Goal: Information Seeking & Learning: Learn about a topic

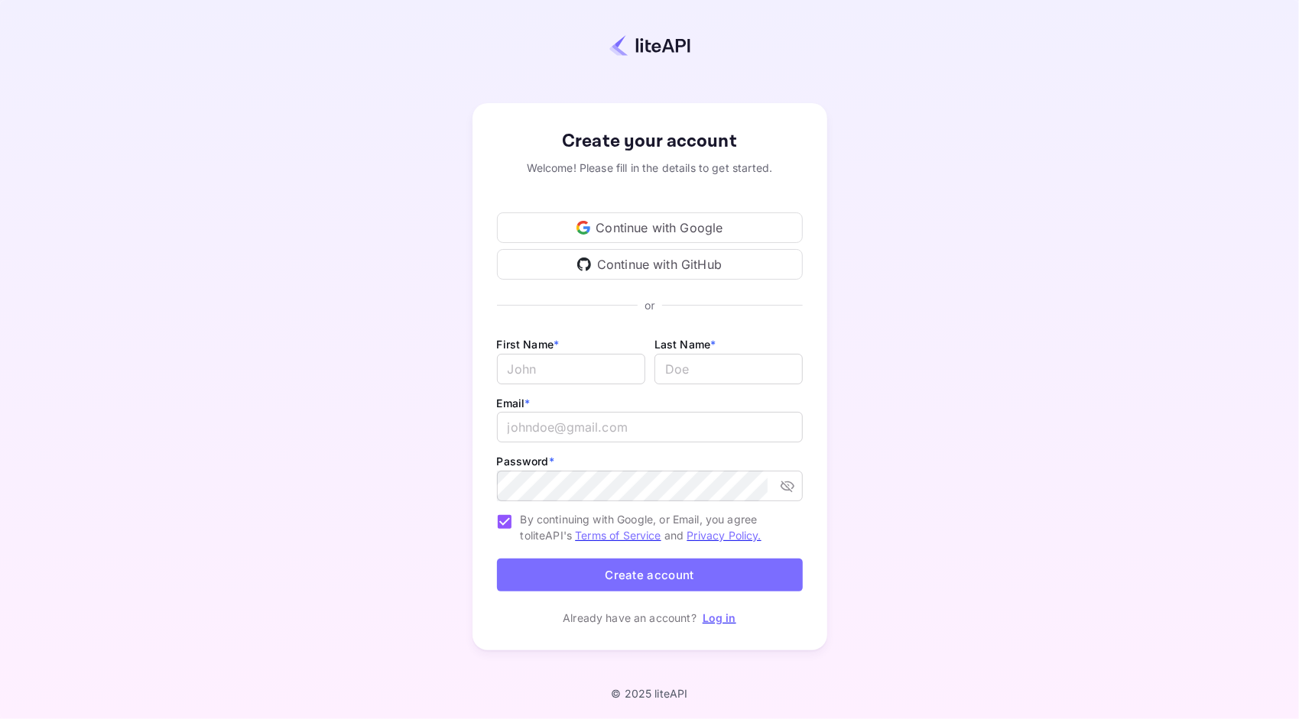
click at [720, 231] on div "Continue with Google" at bounding box center [650, 227] width 306 height 31
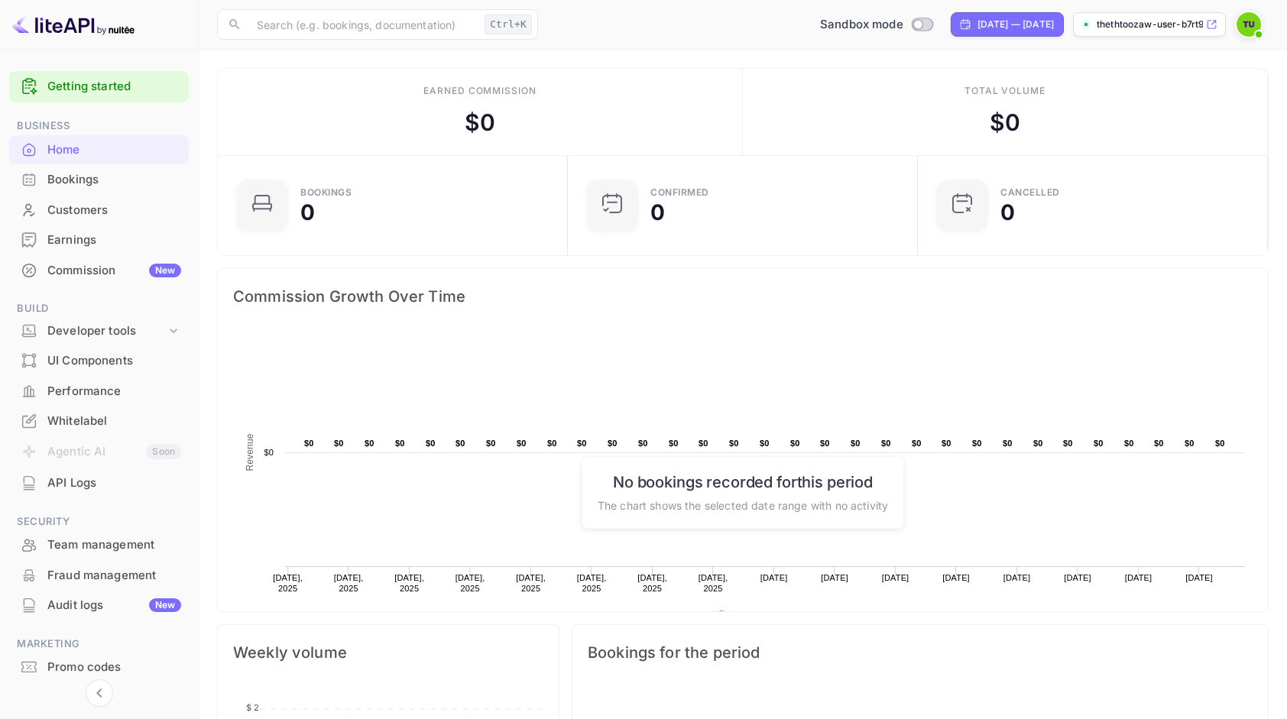
click at [1247, 31] on img at bounding box center [1249, 24] width 24 height 24
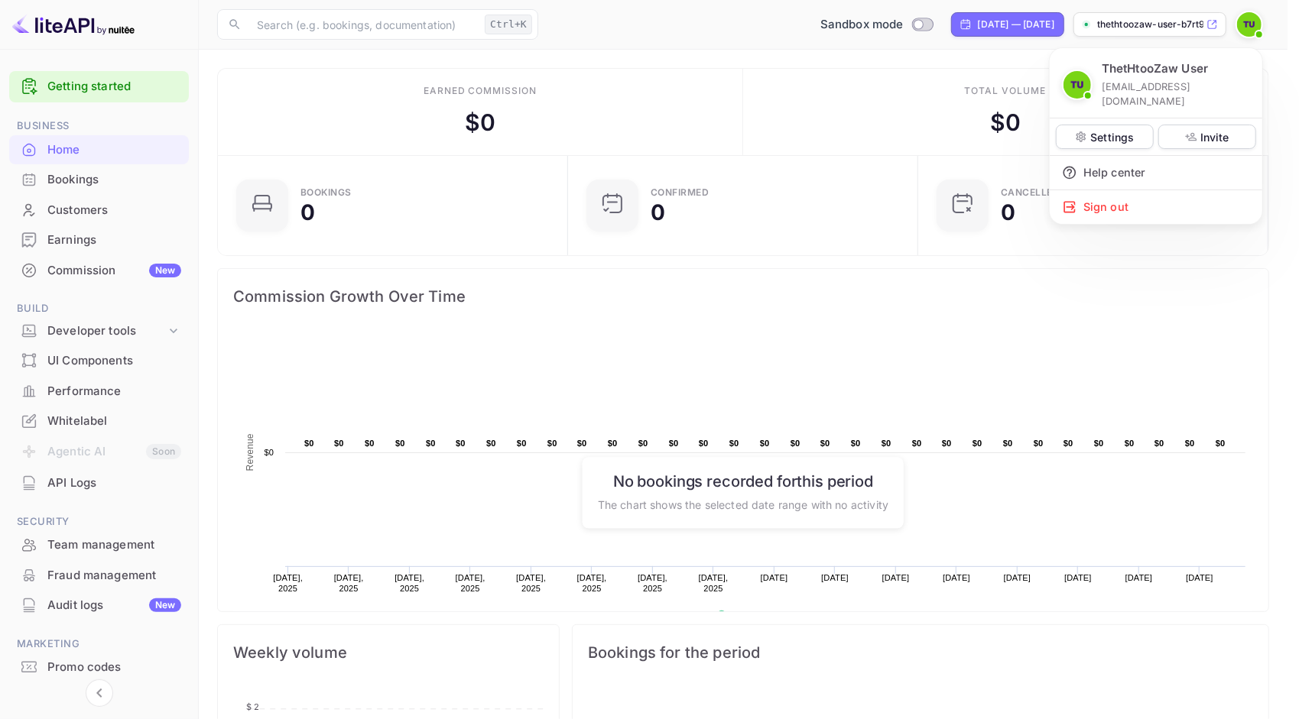
click at [1247, 31] on div at bounding box center [649, 359] width 1299 height 719
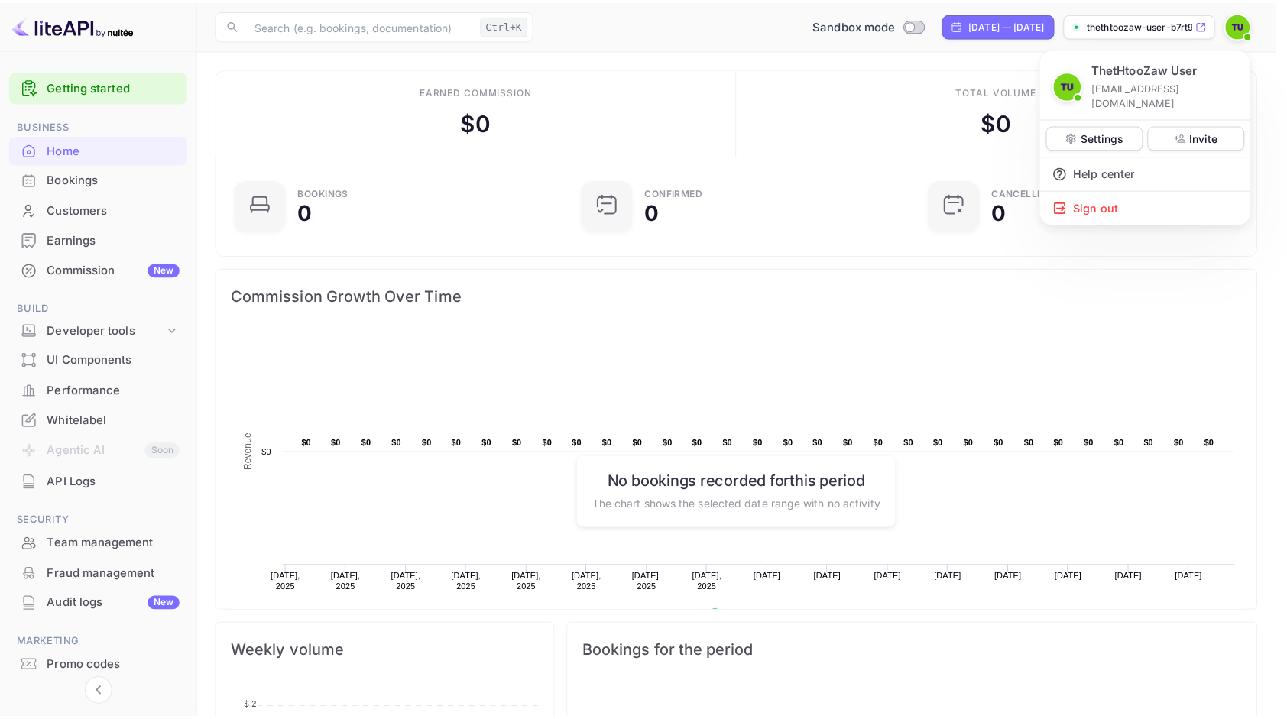
scroll to position [12, 12]
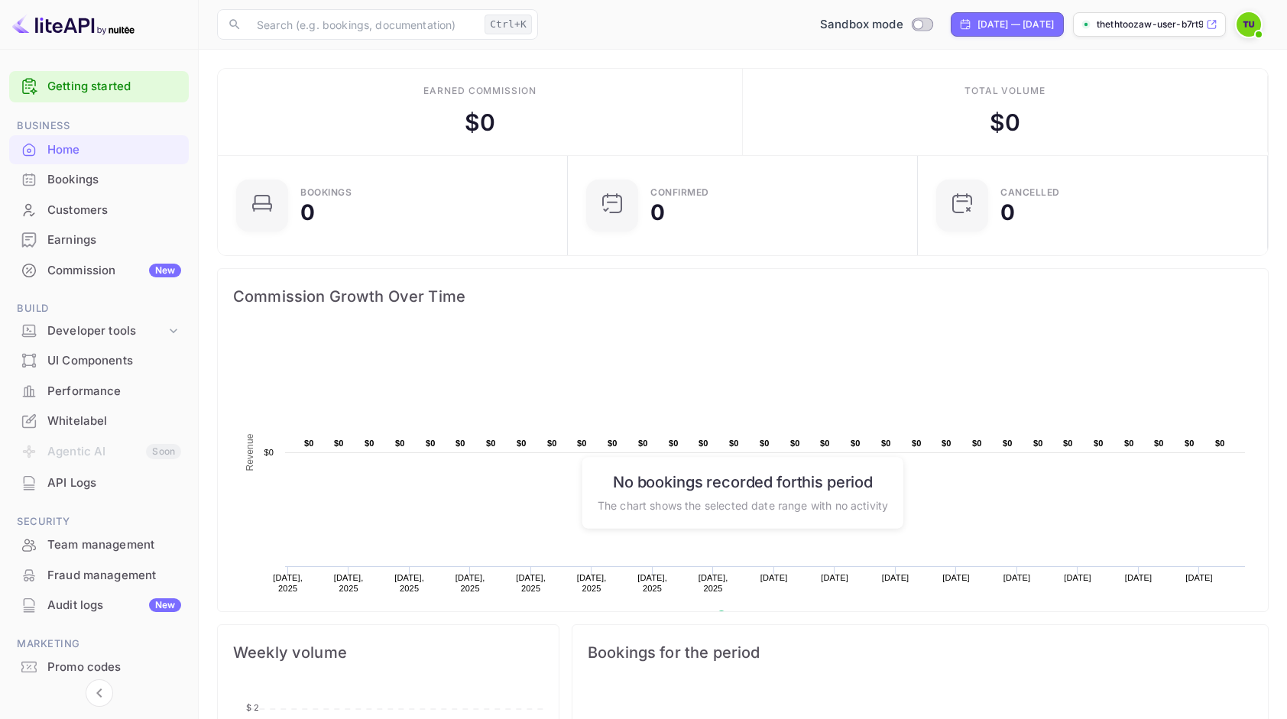
click at [93, 176] on div "Bookings" at bounding box center [114, 180] width 134 height 18
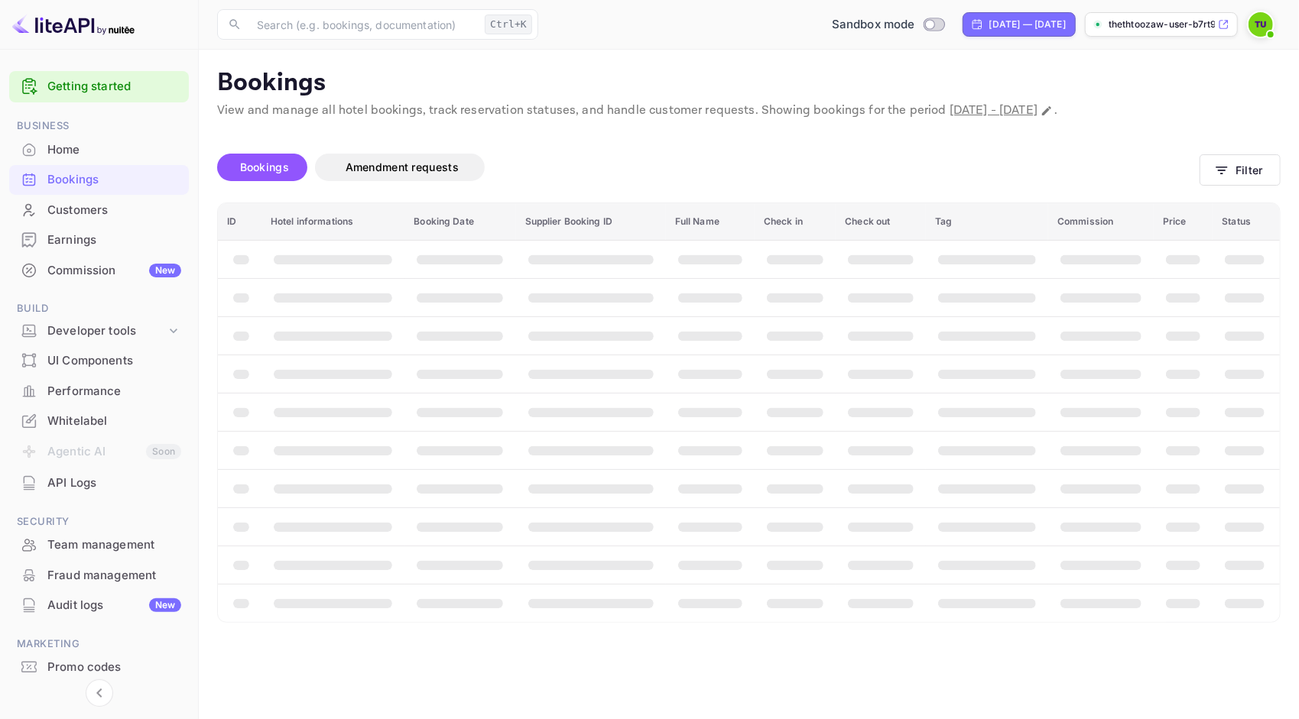
click at [86, 154] on div "Home" at bounding box center [114, 150] width 134 height 18
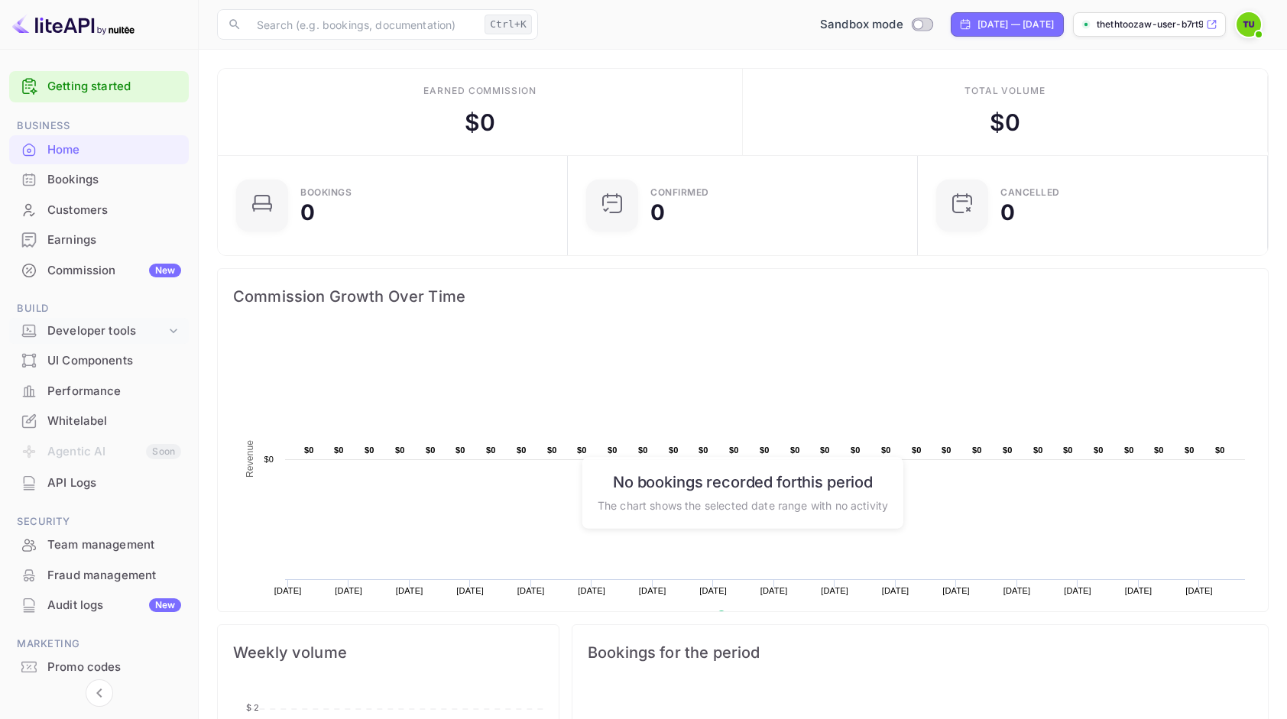
click at [104, 326] on div "Developer tools" at bounding box center [106, 332] width 118 height 18
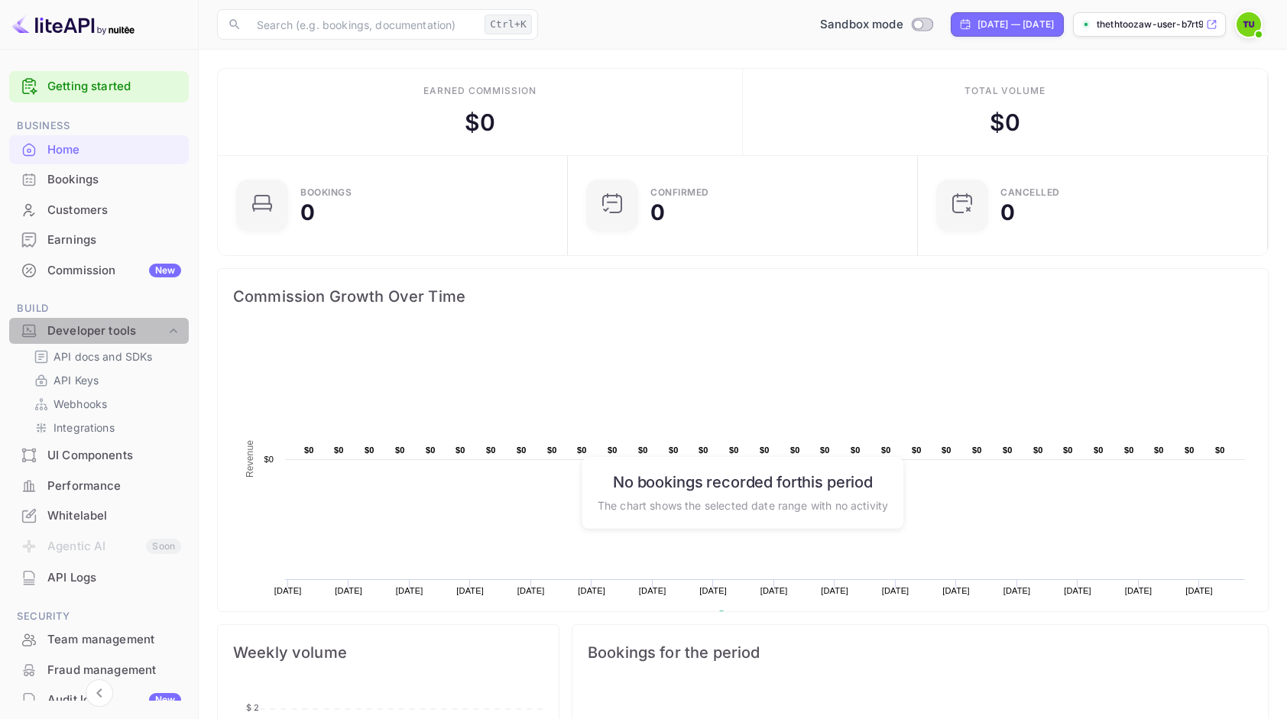
click at [104, 326] on div "Developer tools" at bounding box center [106, 332] width 118 height 18
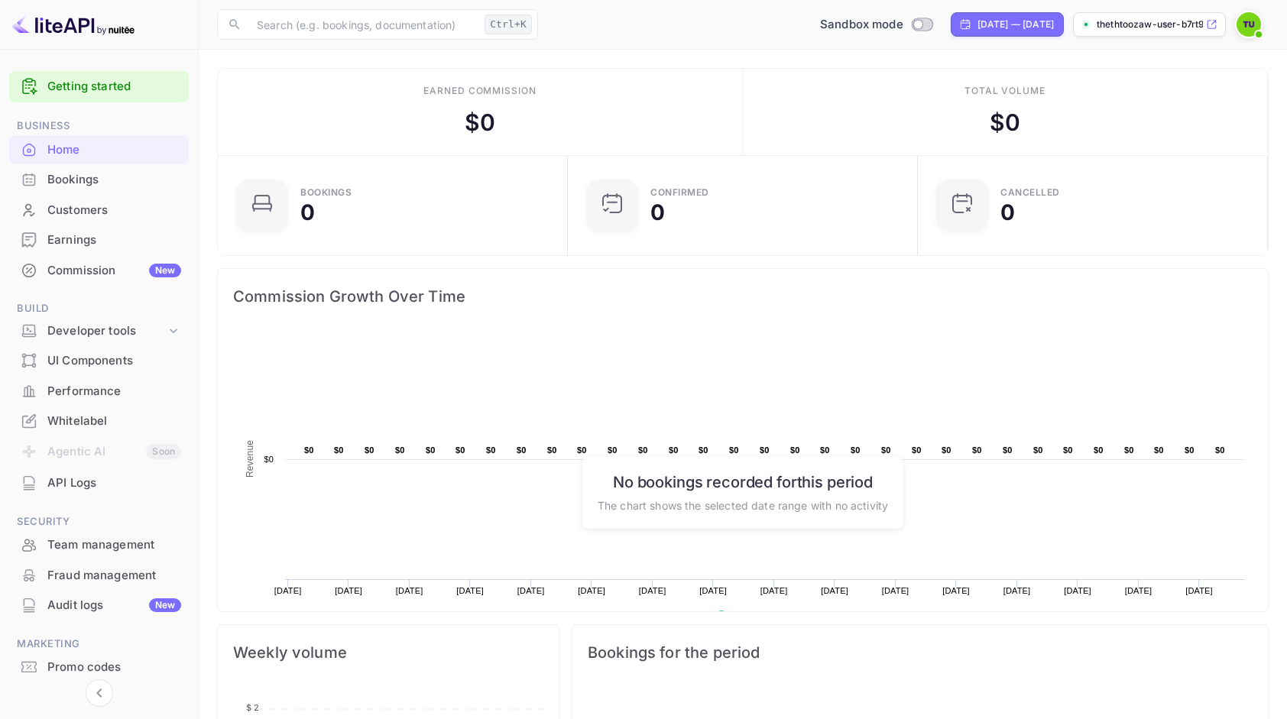
click at [93, 425] on div "Whitelabel" at bounding box center [114, 422] width 134 height 18
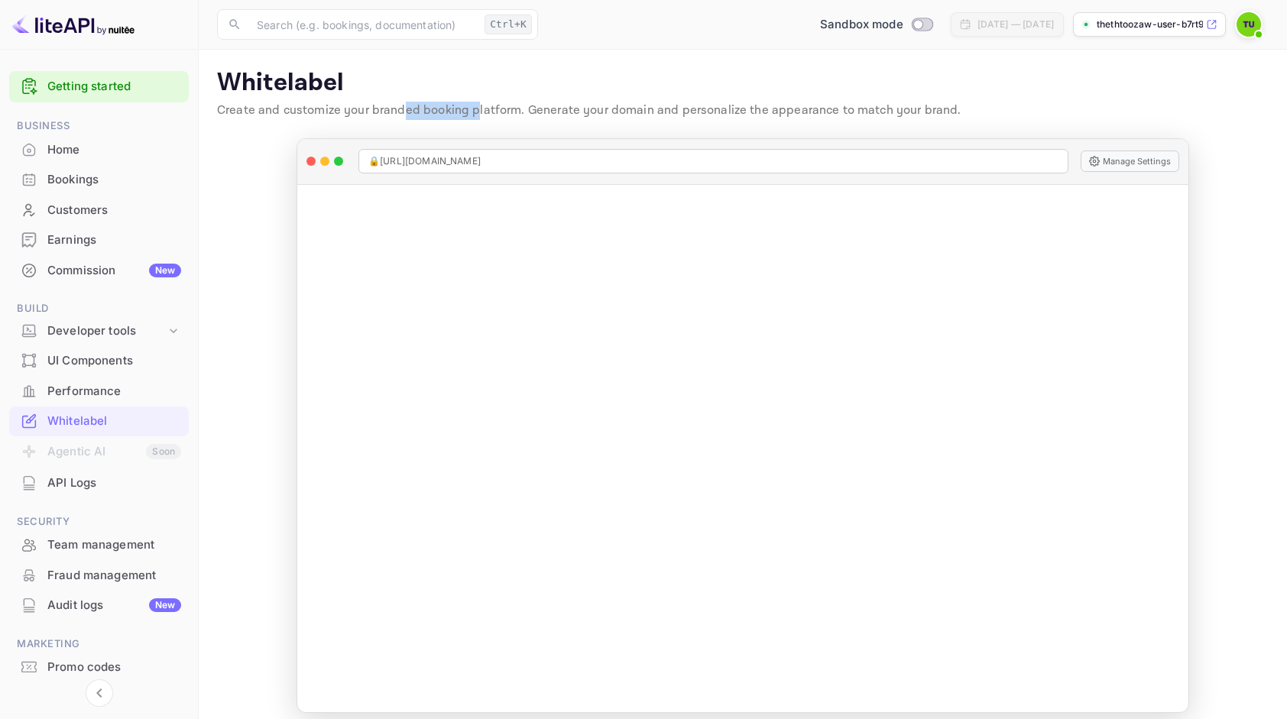
drag, startPoint x: 399, startPoint y: 109, endPoint x: 471, endPoint y: 110, distance: 71.9
click at [471, 110] on p "Create and customize your branded booking platform. Generate your domain and pe…" at bounding box center [743, 111] width 1052 height 18
drag, startPoint x: 471, startPoint y: 110, endPoint x: 388, endPoint y: 105, distance: 82.7
click at [388, 105] on p "Create and customize your branded booking platform. Generate your domain and pe…" at bounding box center [743, 111] width 1052 height 18
drag, startPoint x: 371, startPoint y: 112, endPoint x: 509, endPoint y: 122, distance: 137.9
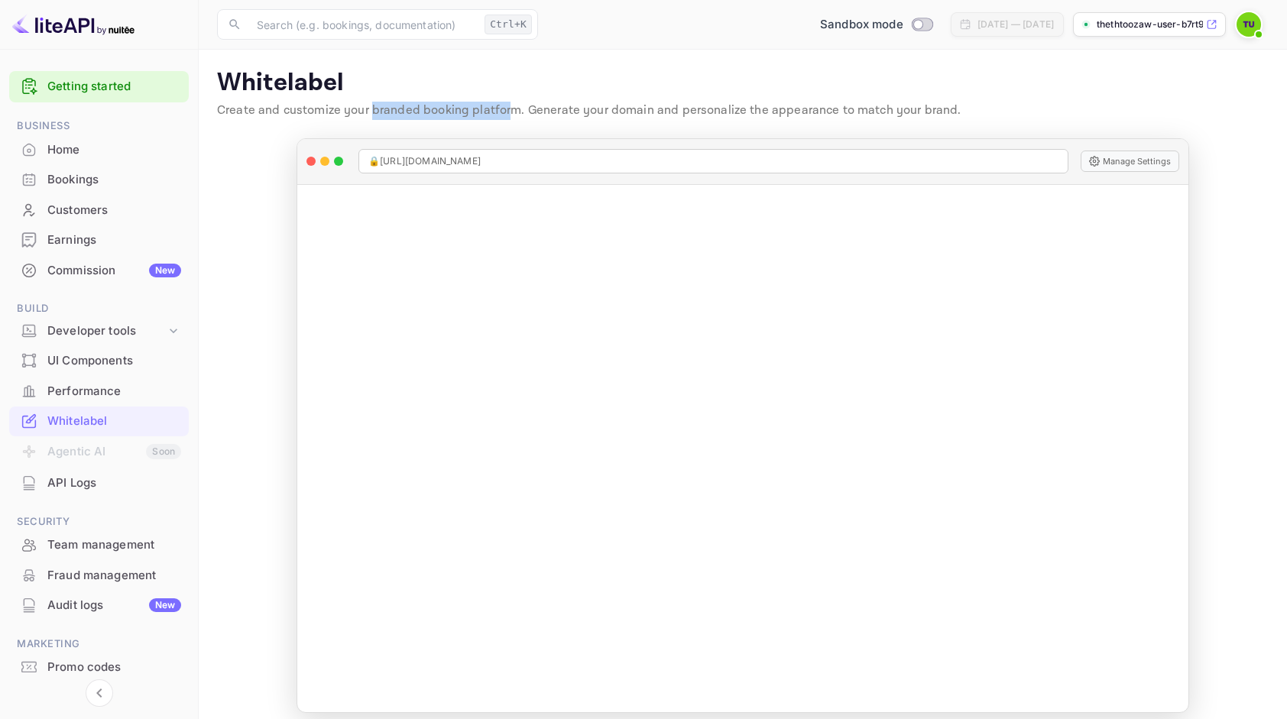
click at [509, 122] on div "Whitelabel Create and customize your branded booking platform. Generate your do…" at bounding box center [743, 97] width 1052 height 58
drag, startPoint x: 509, startPoint y: 122, endPoint x: 610, endPoint y: 122, distance: 100.9
click at [615, 128] on main "Signing in with google... Whitelabel Create and customize your branded booking …" at bounding box center [743, 391] width 1088 height 682
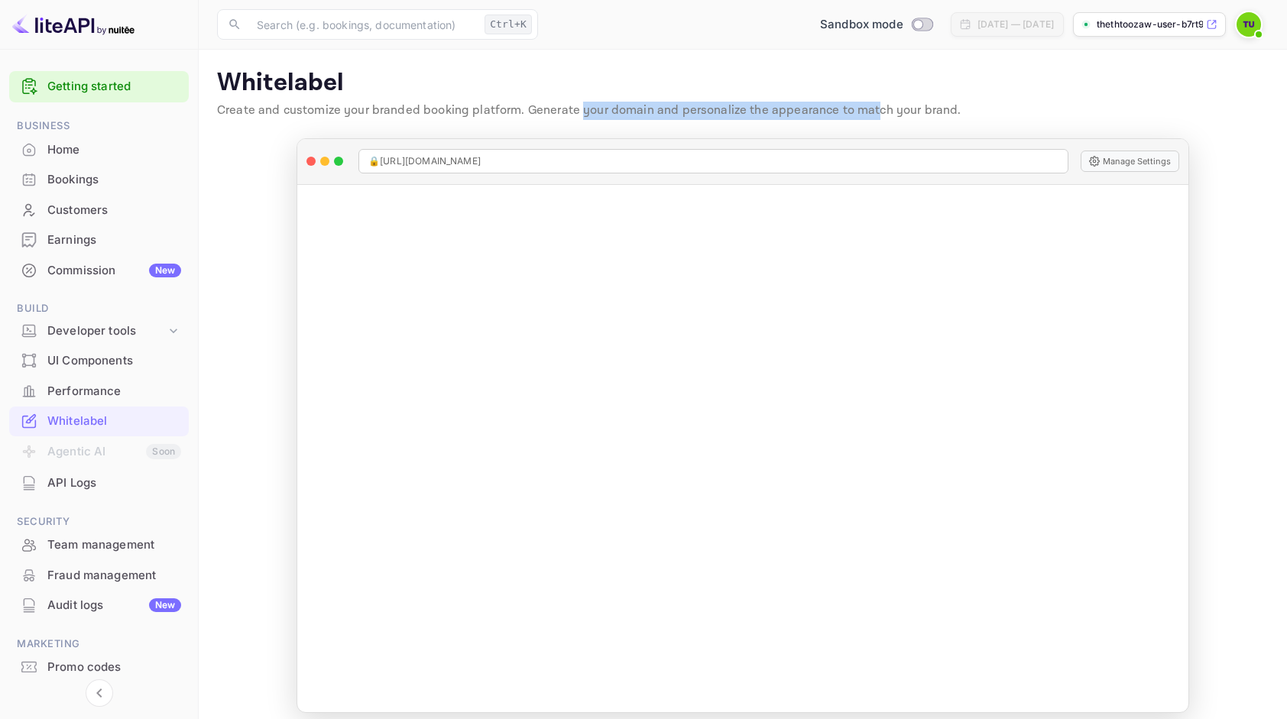
drag, startPoint x: 576, startPoint y: 116, endPoint x: 863, endPoint y: 116, distance: 286.6
click at [863, 116] on p "Create and customize your branded booking platform. Generate your domain and pe…" at bounding box center [743, 111] width 1052 height 18
drag, startPoint x: 863, startPoint y: 116, endPoint x: 748, endPoint y: 122, distance: 115.6
click at [749, 119] on div "Whitelabel Create and customize your branded booking platform. Generate your do…" at bounding box center [743, 97] width 1052 height 58
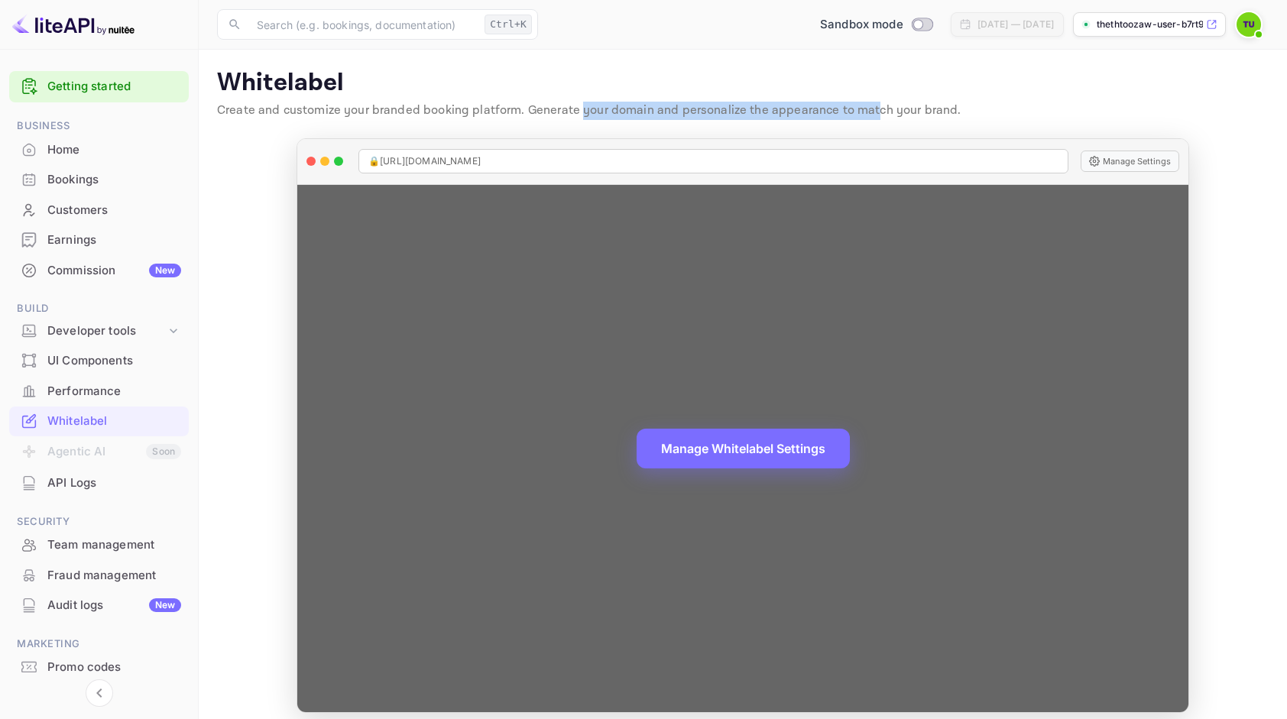
click at [709, 102] on p "Create and customize your branded booking platform. Generate your domain and pe…" at bounding box center [743, 111] width 1052 height 18
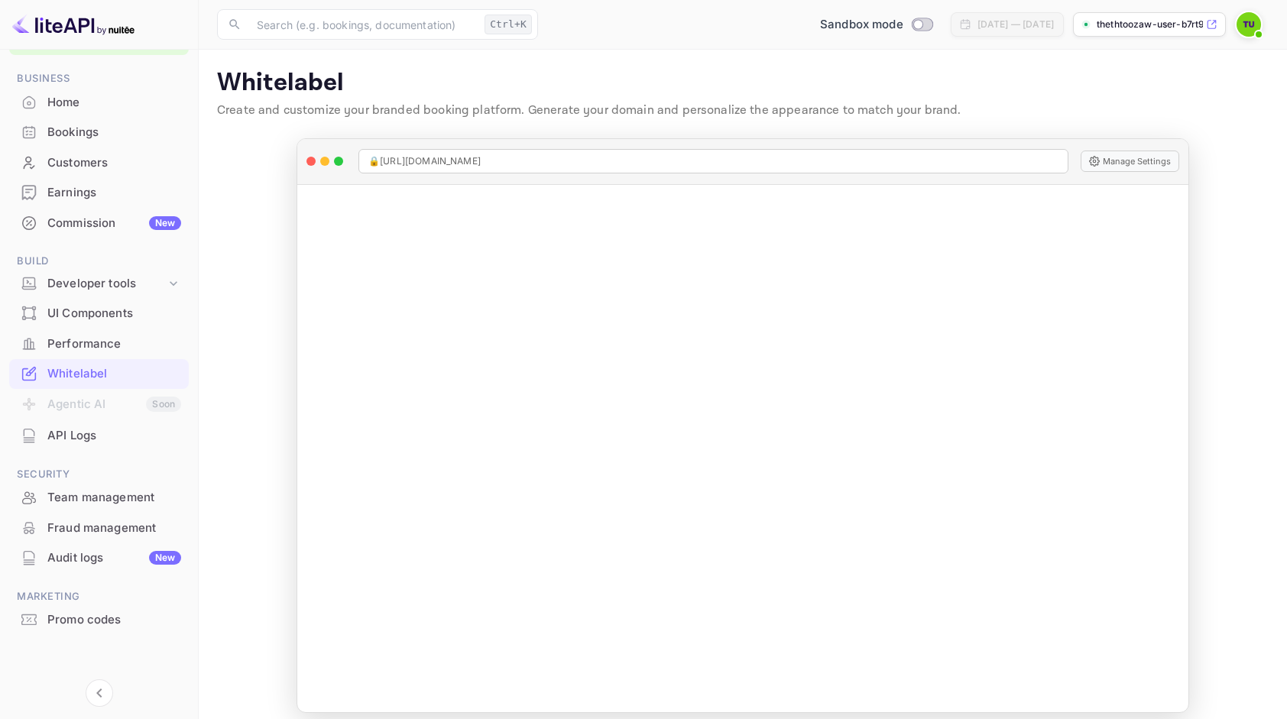
click at [76, 23] on img at bounding box center [73, 24] width 122 height 24
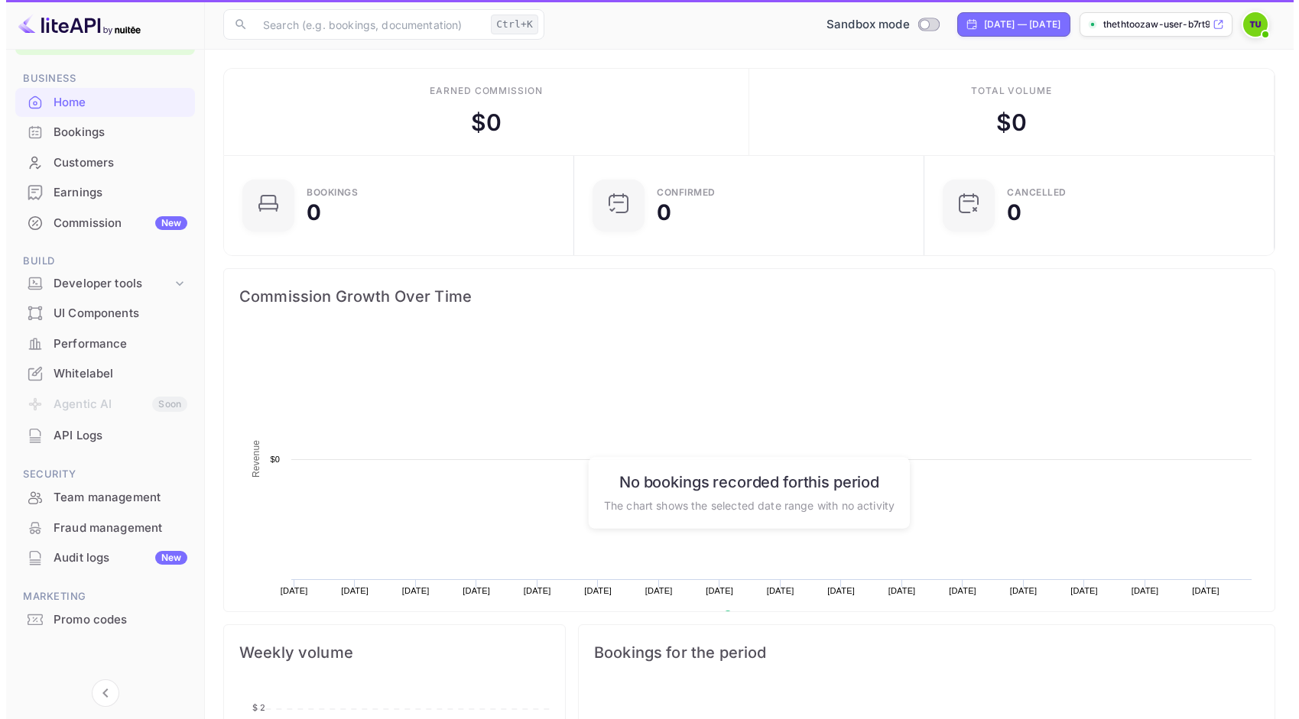
scroll to position [236, 329]
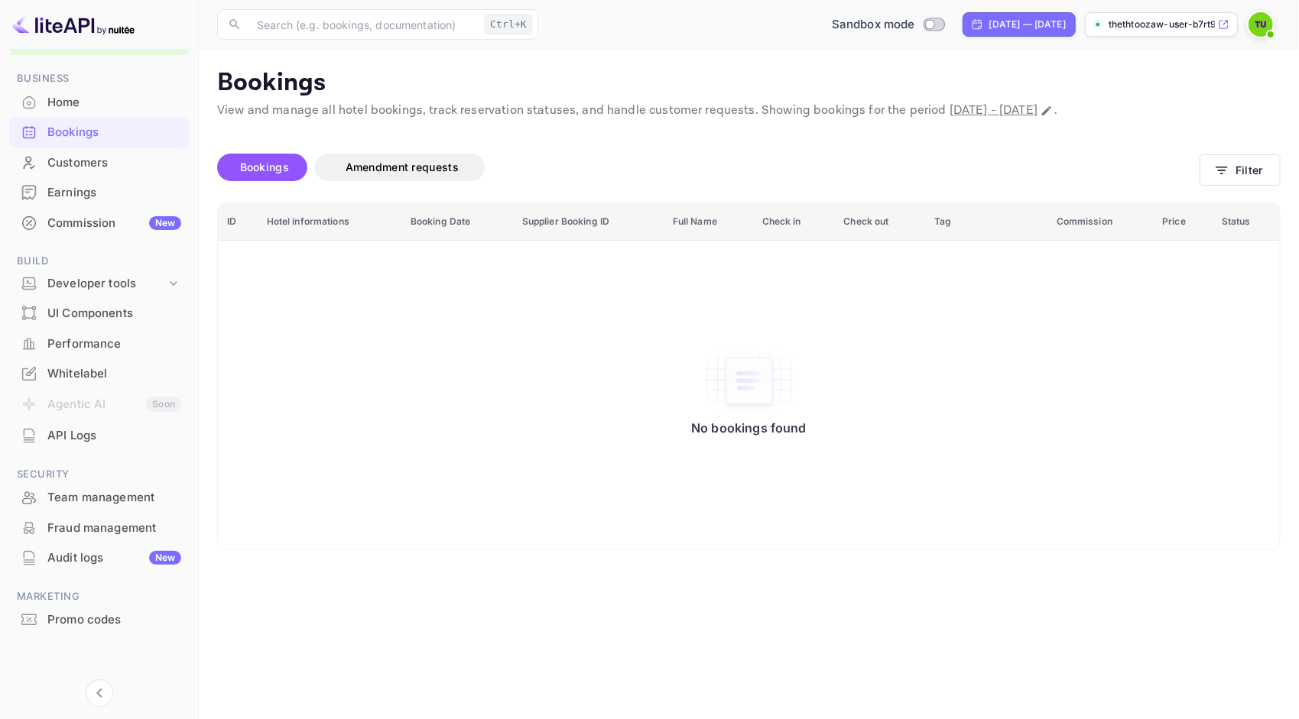
click at [91, 18] on img at bounding box center [73, 24] width 122 height 24
click at [87, 102] on div "Home" at bounding box center [114, 103] width 134 height 18
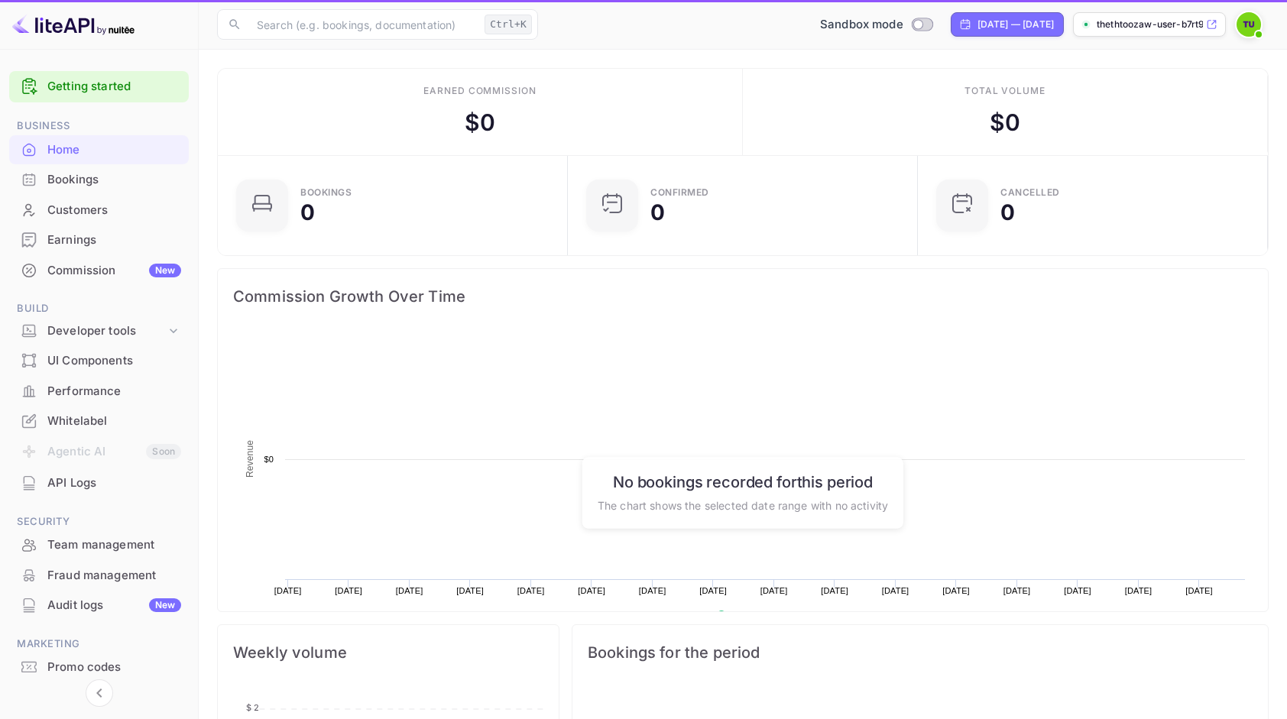
scroll to position [236, 329]
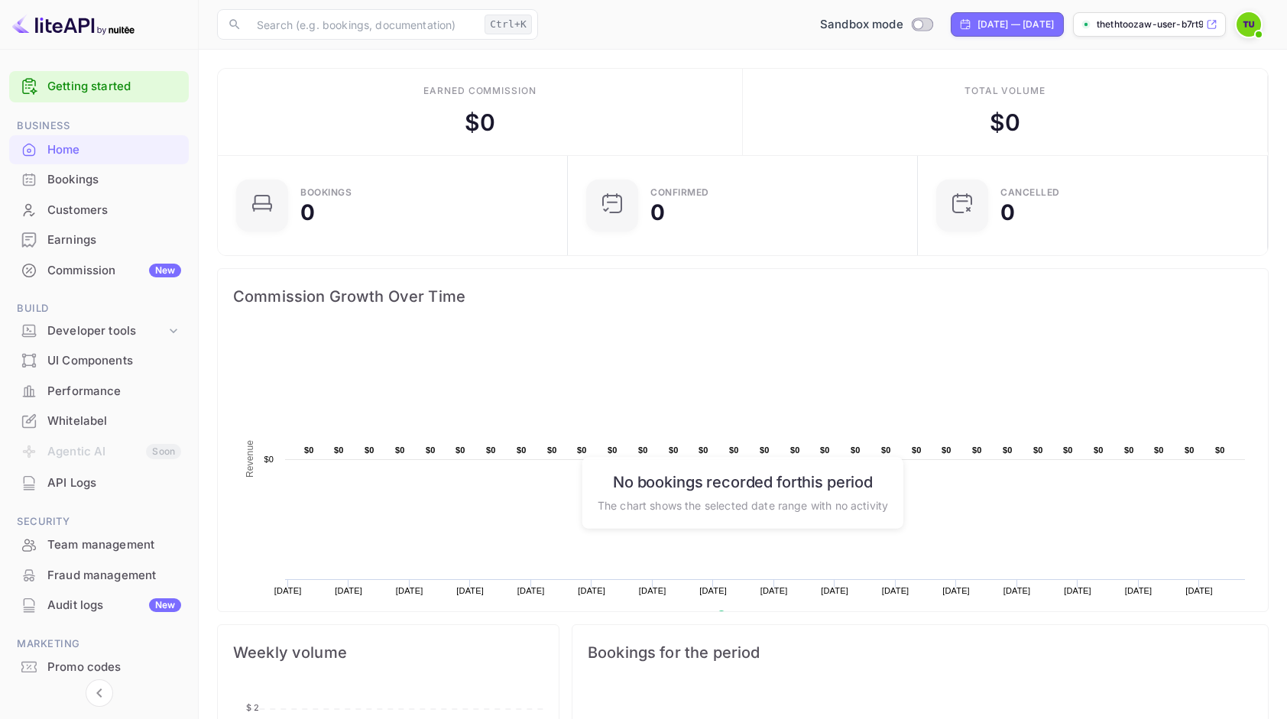
click at [117, 93] on link "Getting started" at bounding box center [114, 87] width 134 height 18
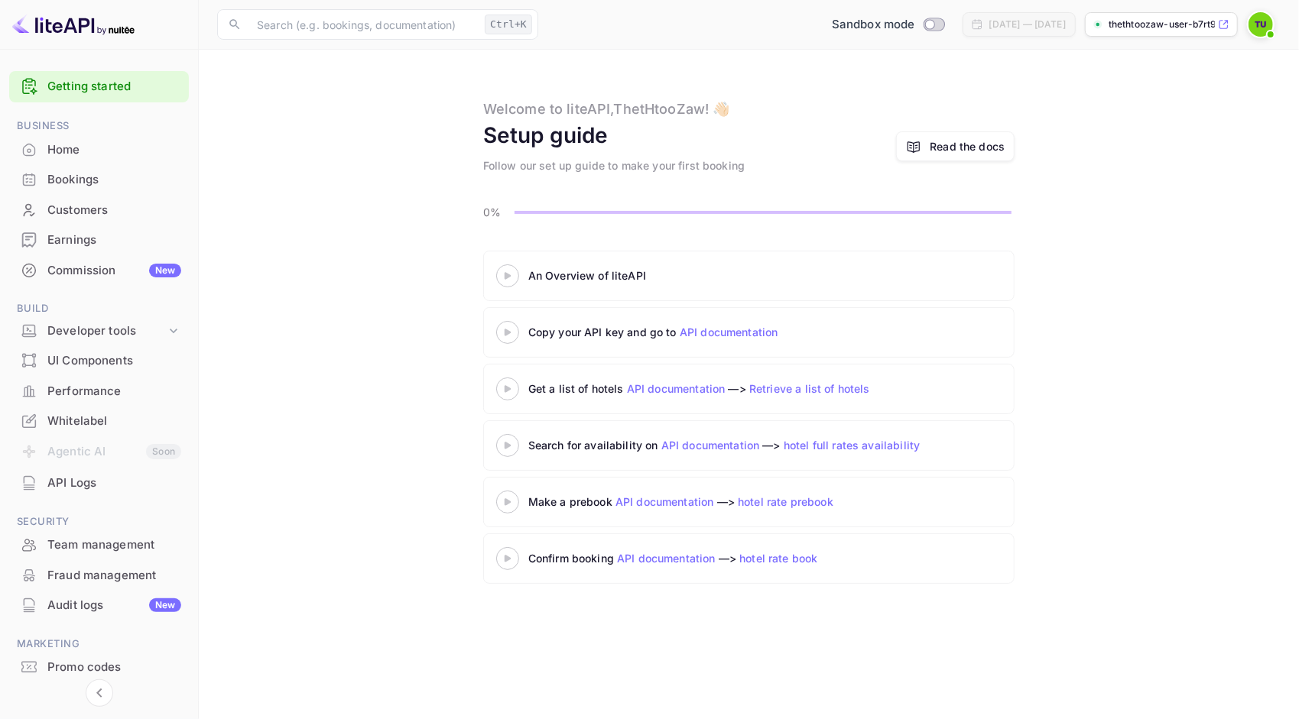
click at [936, 142] on div "Read the docs" at bounding box center [966, 146] width 75 height 16
click at [144, 572] on div "Fraud management" at bounding box center [114, 576] width 134 height 18
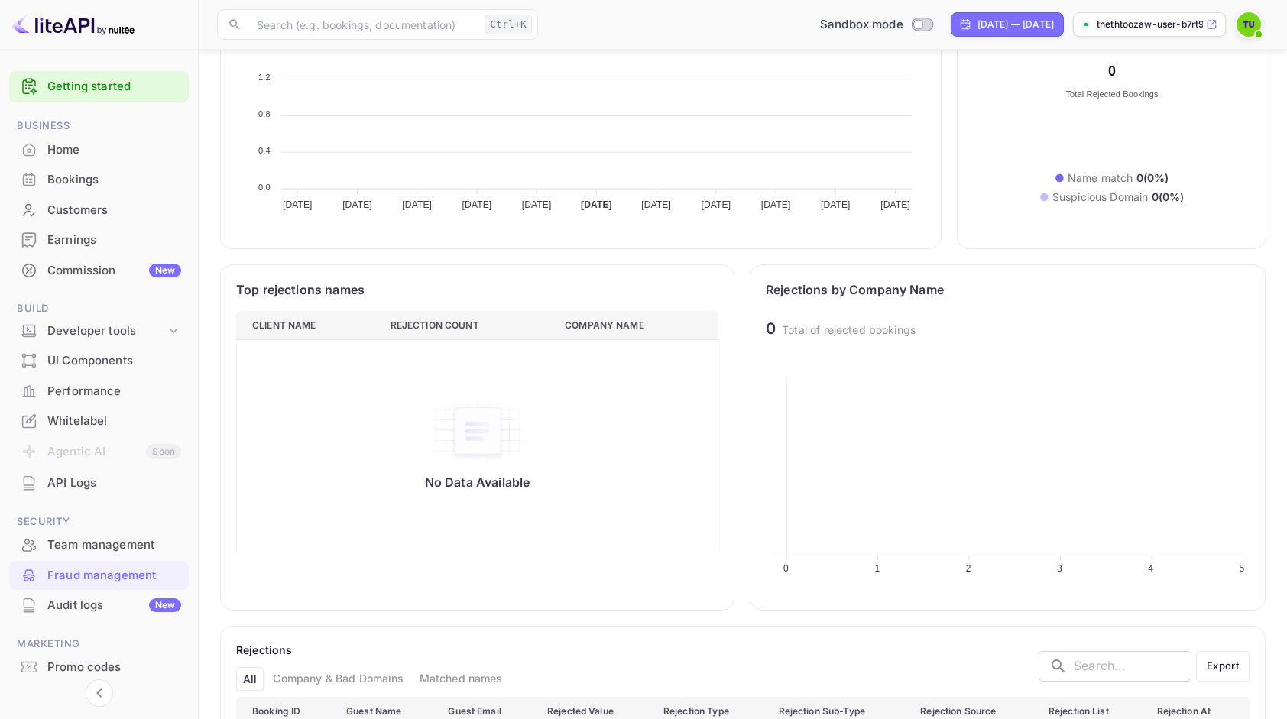
scroll to position [347, 0]
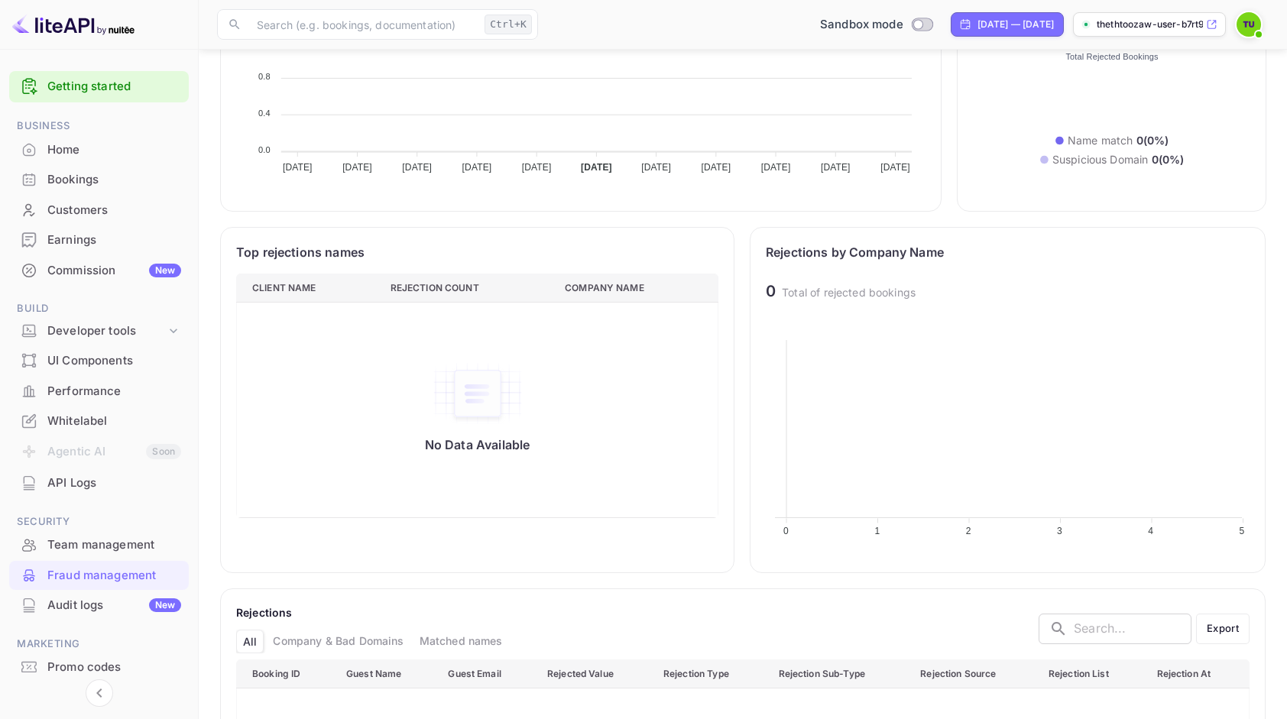
click at [129, 595] on div "Audit logs New" at bounding box center [99, 606] width 180 height 30
